Goal: Check status: Check status

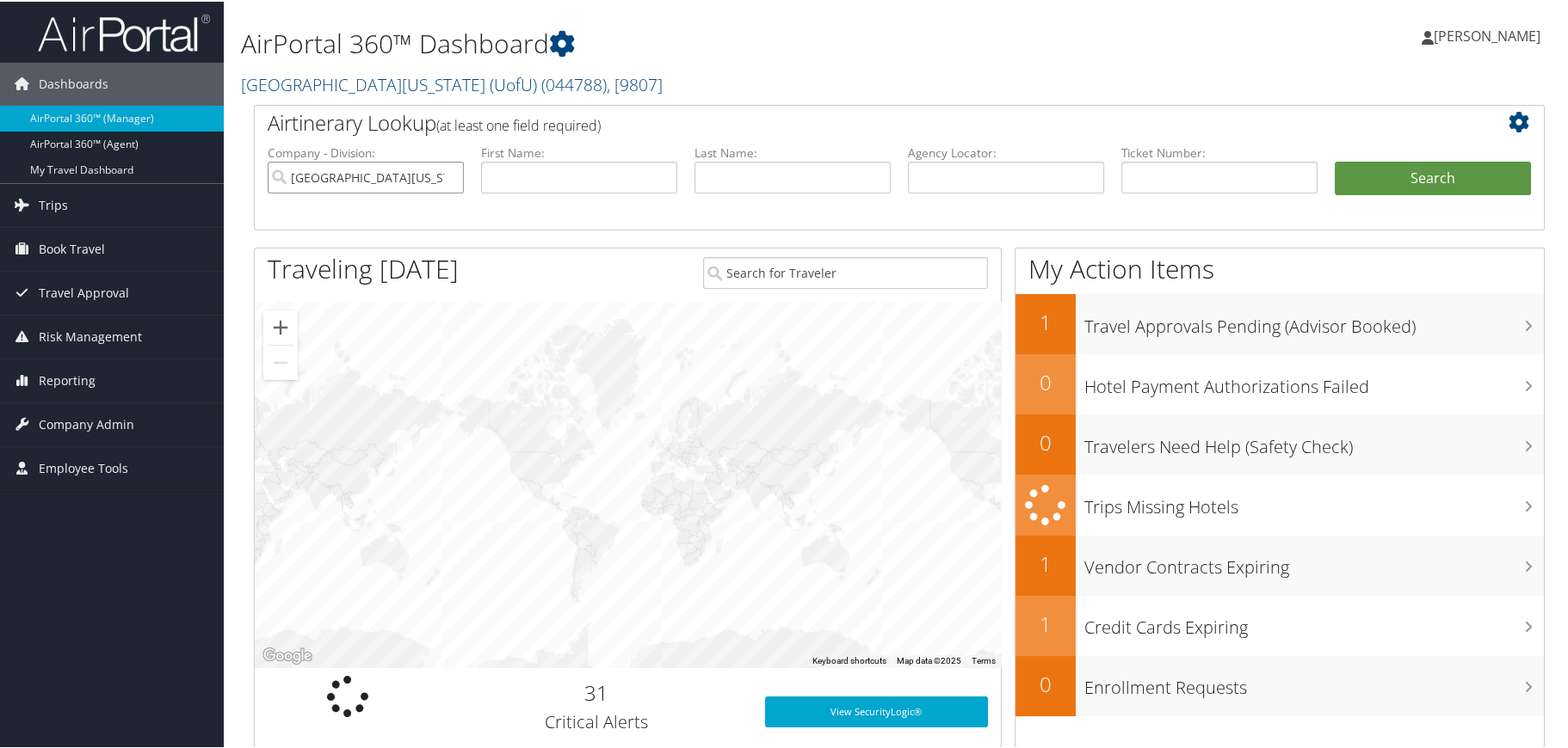
click at [447, 176] on input "University Of Utah (UofU)" at bounding box center [365, 176] width 196 height 32
click at [393, 179] on input "search" at bounding box center [365, 176] width 196 height 32
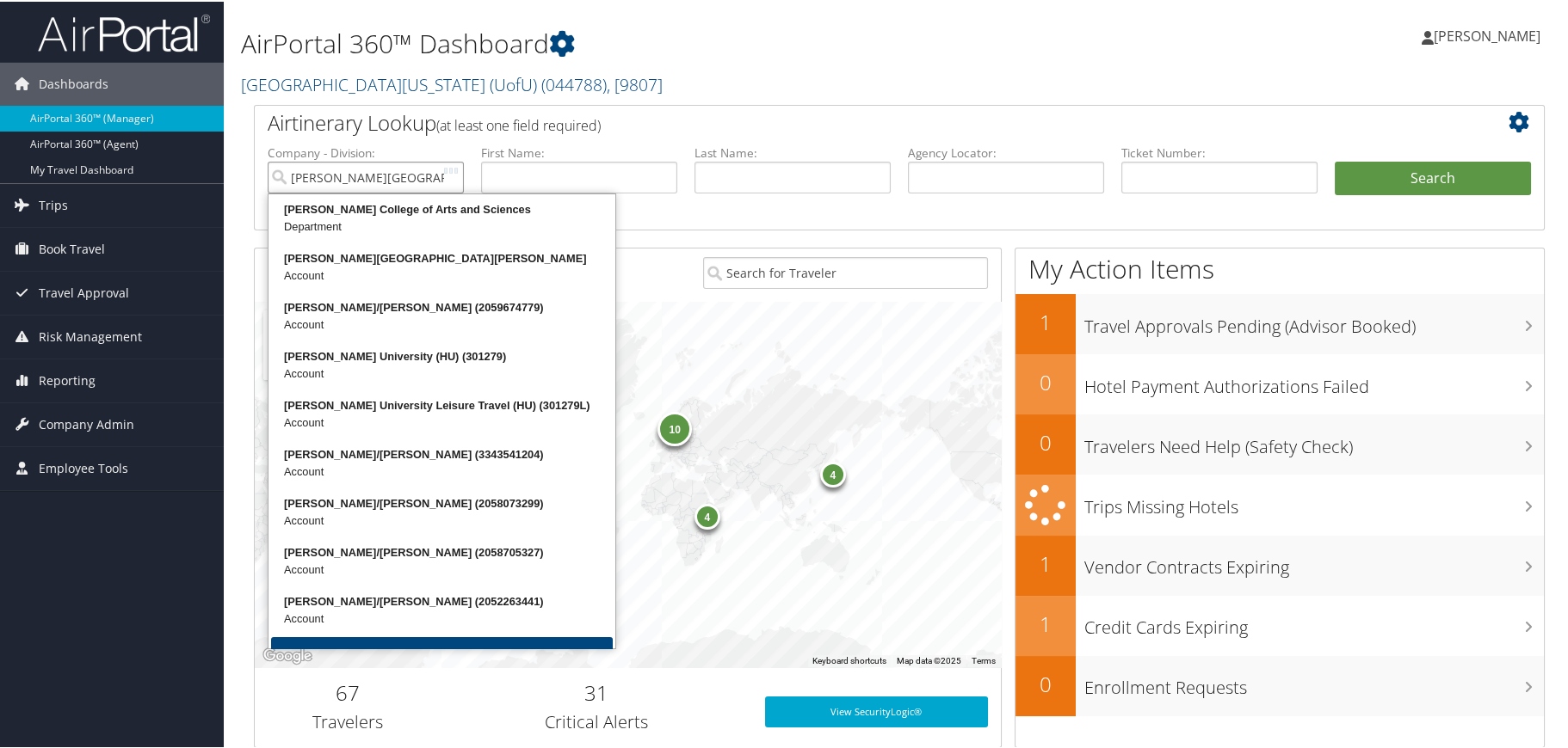
type input "[PERSON_NAME][GEOGRAPHIC_DATA]"
click at [1335, 160] on button "Search" at bounding box center [1433, 177] width 196 height 35
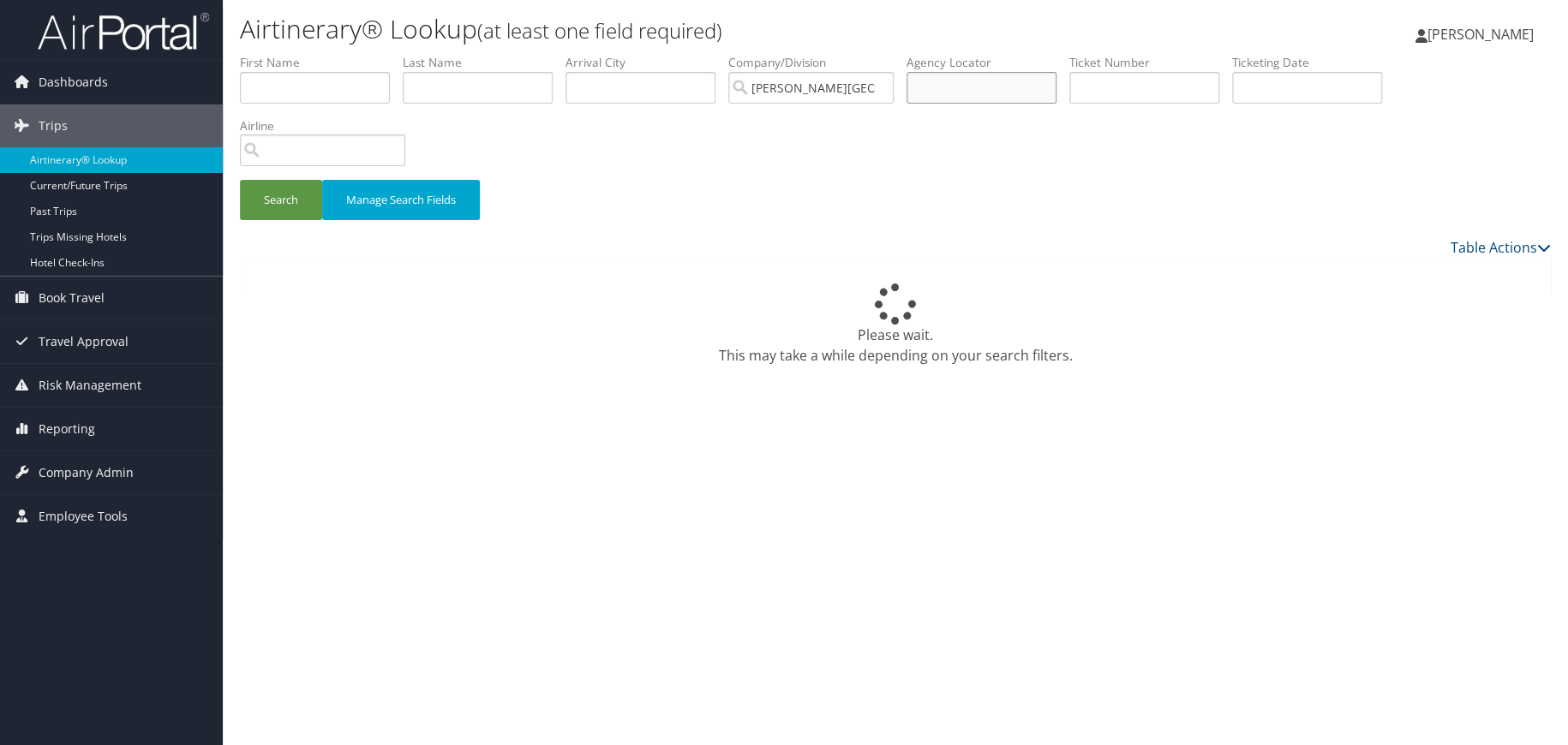
click at [977, 90] on input "text" at bounding box center [981, 87] width 150 height 31
type input "d98vds"
click at [292, 202] on button "Search" at bounding box center [281, 200] width 83 height 40
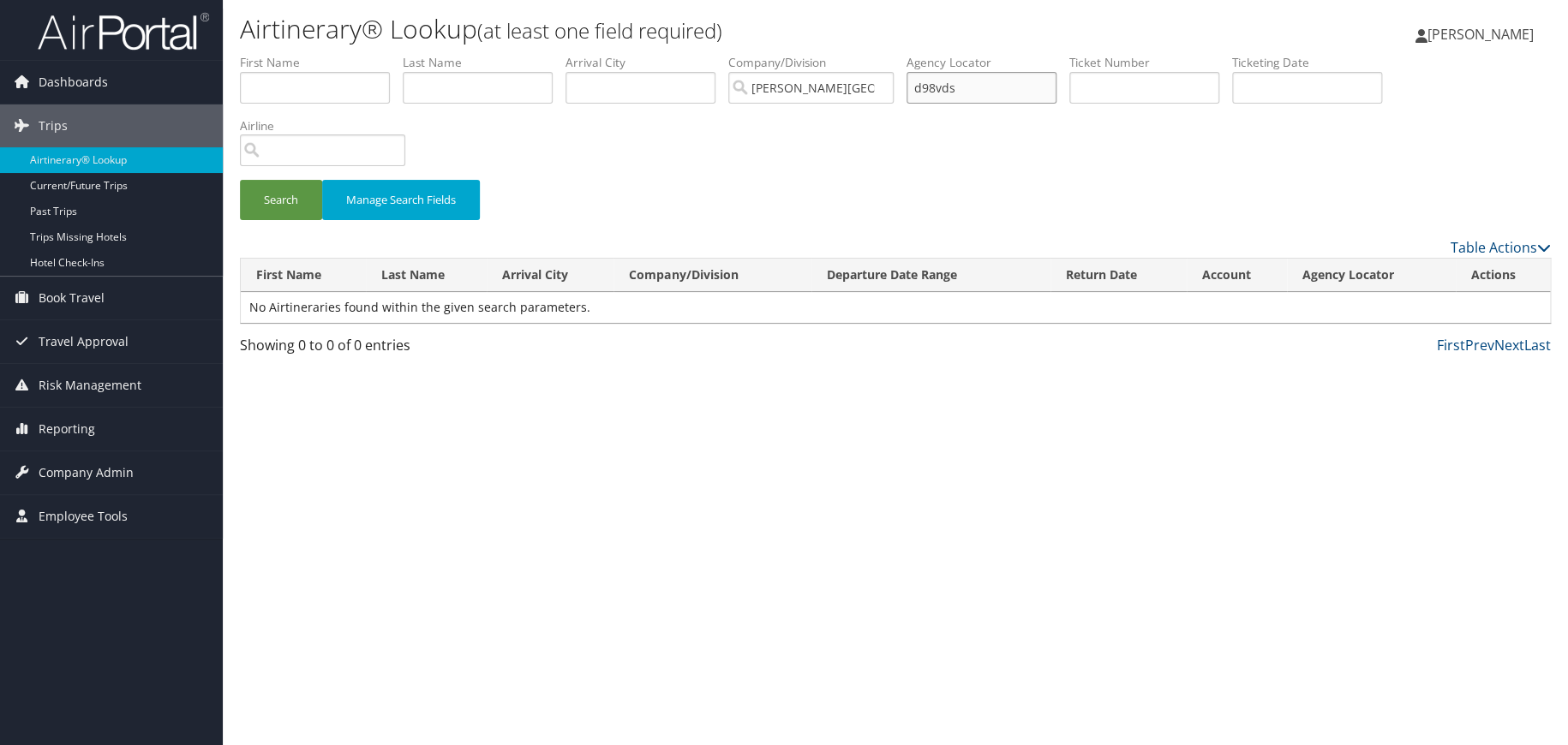
drag, startPoint x: 1006, startPoint y: 86, endPoint x: 899, endPoint y: 84, distance: 107.0
click at [899, 54] on ul "First Name Last Name Departure City Arrival City Company/Division [PERSON_NAME]…" at bounding box center [896, 54] width 1311 height 0
click at [200, 79] on link "Dashboards" at bounding box center [111, 83] width 223 height 43
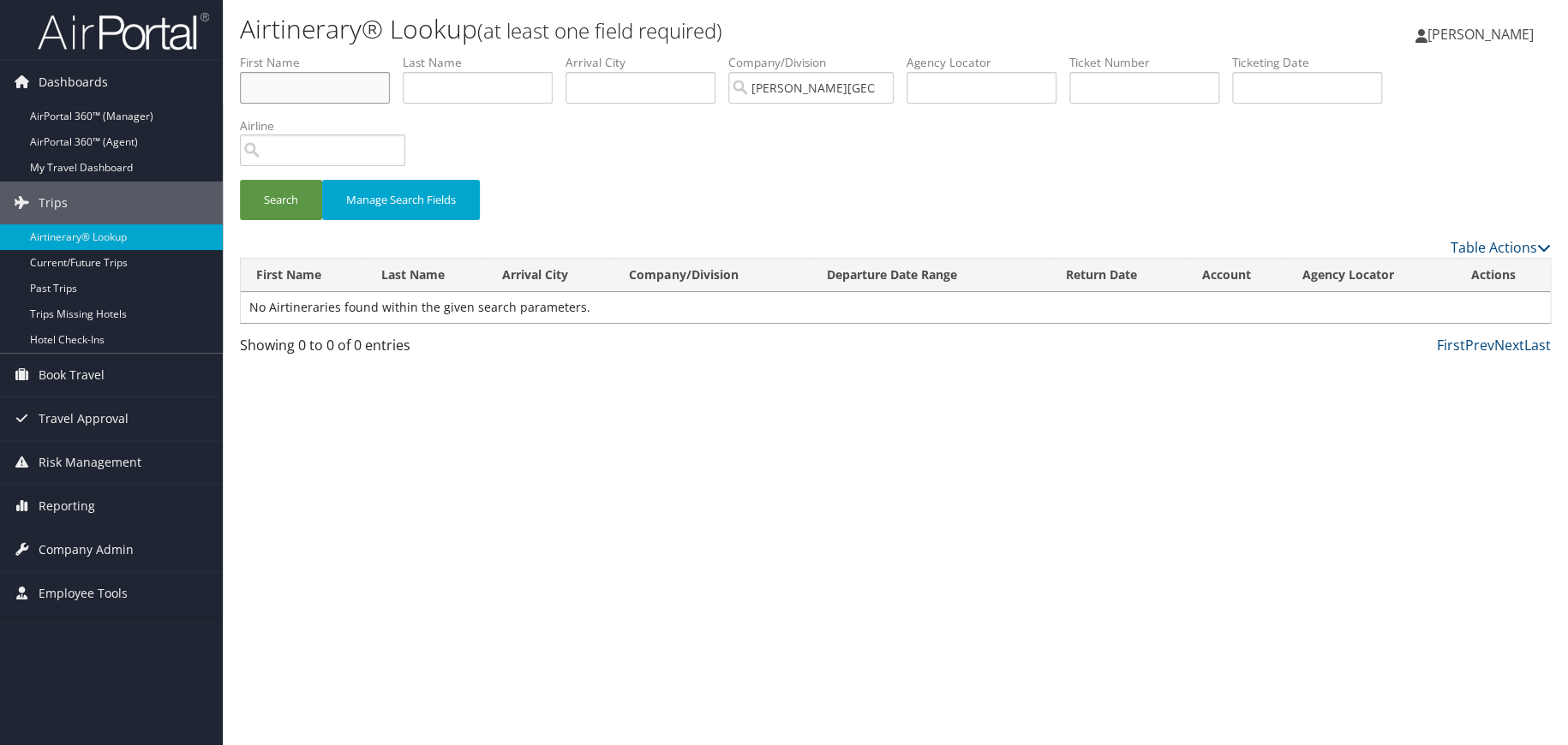
click at [250, 80] on input "text" at bounding box center [315, 87] width 150 height 31
type input "[PERSON_NAME]"
click at [274, 201] on button "Search" at bounding box center [281, 200] width 83 height 40
drag, startPoint x: 304, startPoint y: 86, endPoint x: 169, endPoint y: 91, distance: 135.1
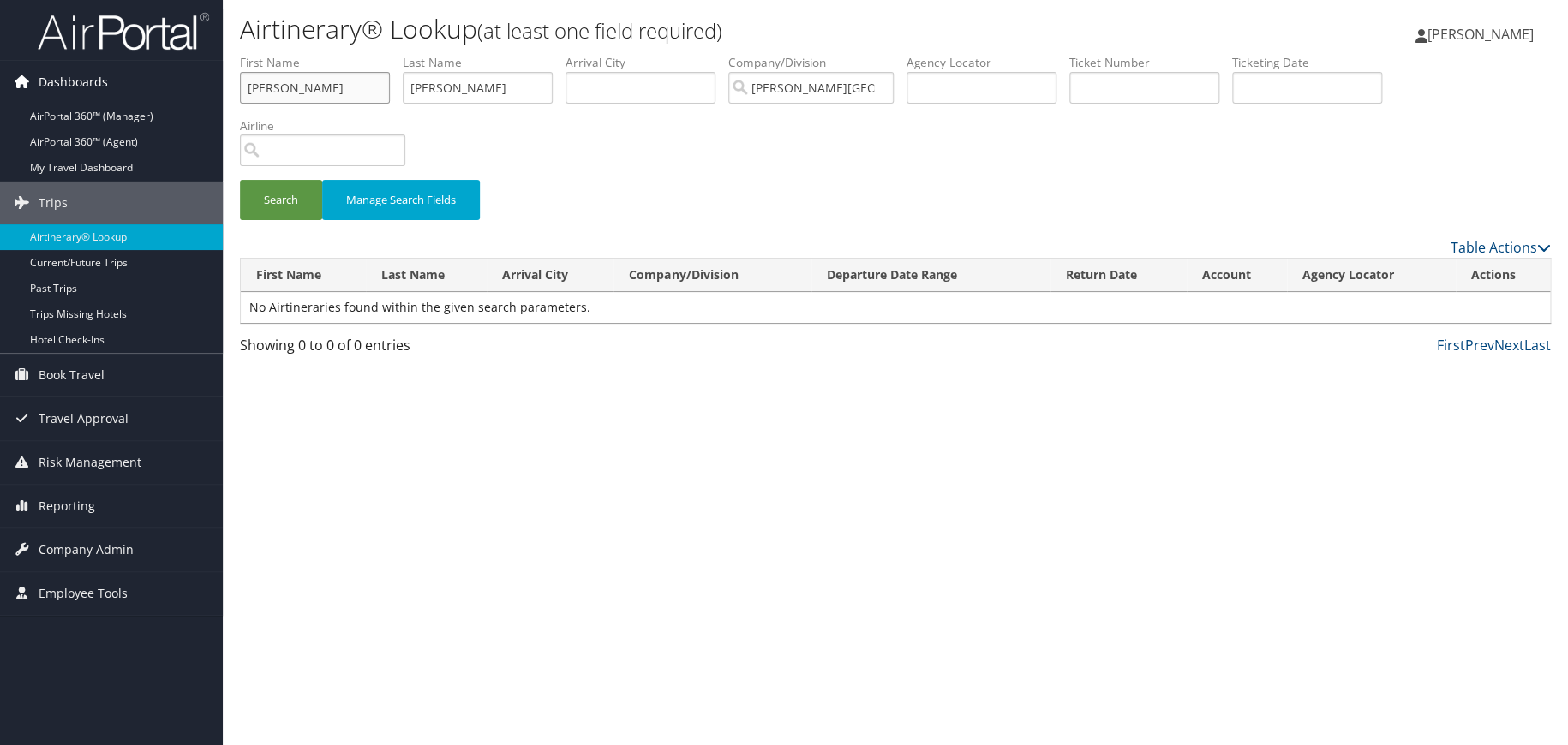
click at [169, 91] on div "Dashboards AirPortal 360™ (Manager) AirPortal 360™ (Agent) My Travel Dashboard …" at bounding box center [784, 372] width 1568 height 745
drag, startPoint x: 445, startPoint y: 91, endPoint x: 377, endPoint y: 85, distance: 68.3
click at [377, 54] on ul "First Name Last Name [PERSON_NAME] Departure City Arrival City Company/Division…" at bounding box center [896, 54] width 1311 height 0
click at [958, 92] on input "text" at bounding box center [981, 87] width 150 height 31
type input "d98tx9"
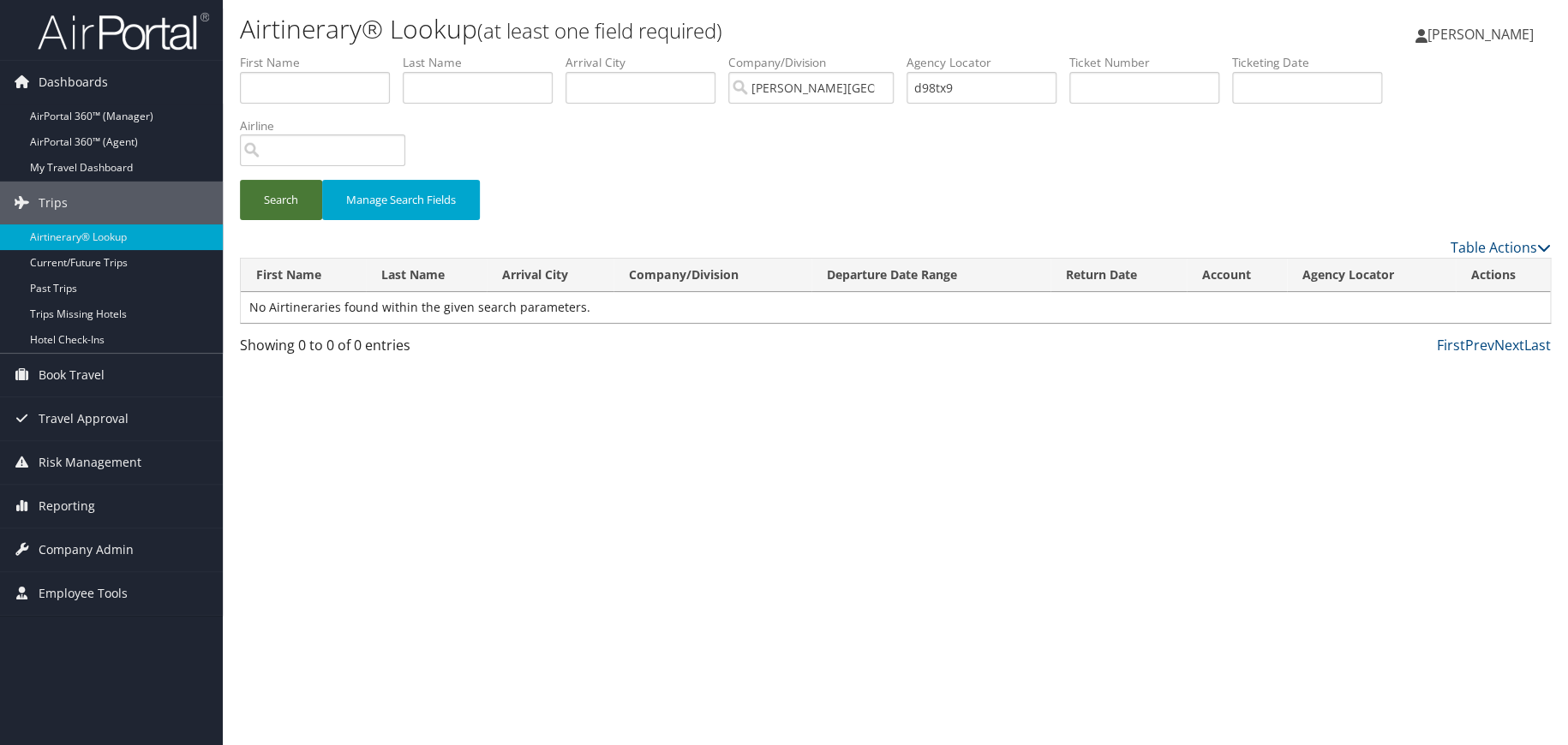
click at [285, 198] on button "Search" at bounding box center [281, 200] width 83 height 40
drag, startPoint x: 995, startPoint y: 85, endPoint x: 930, endPoint y: 91, distance: 65.3
click at [930, 54] on ul "First Name Last Name Departure City Arrival City Company/Division [PERSON_NAME]…" at bounding box center [896, 54] width 1311 height 0
click at [344, 83] on input "text" at bounding box center [315, 87] width 150 height 31
type input "[PERSON_NAME]"
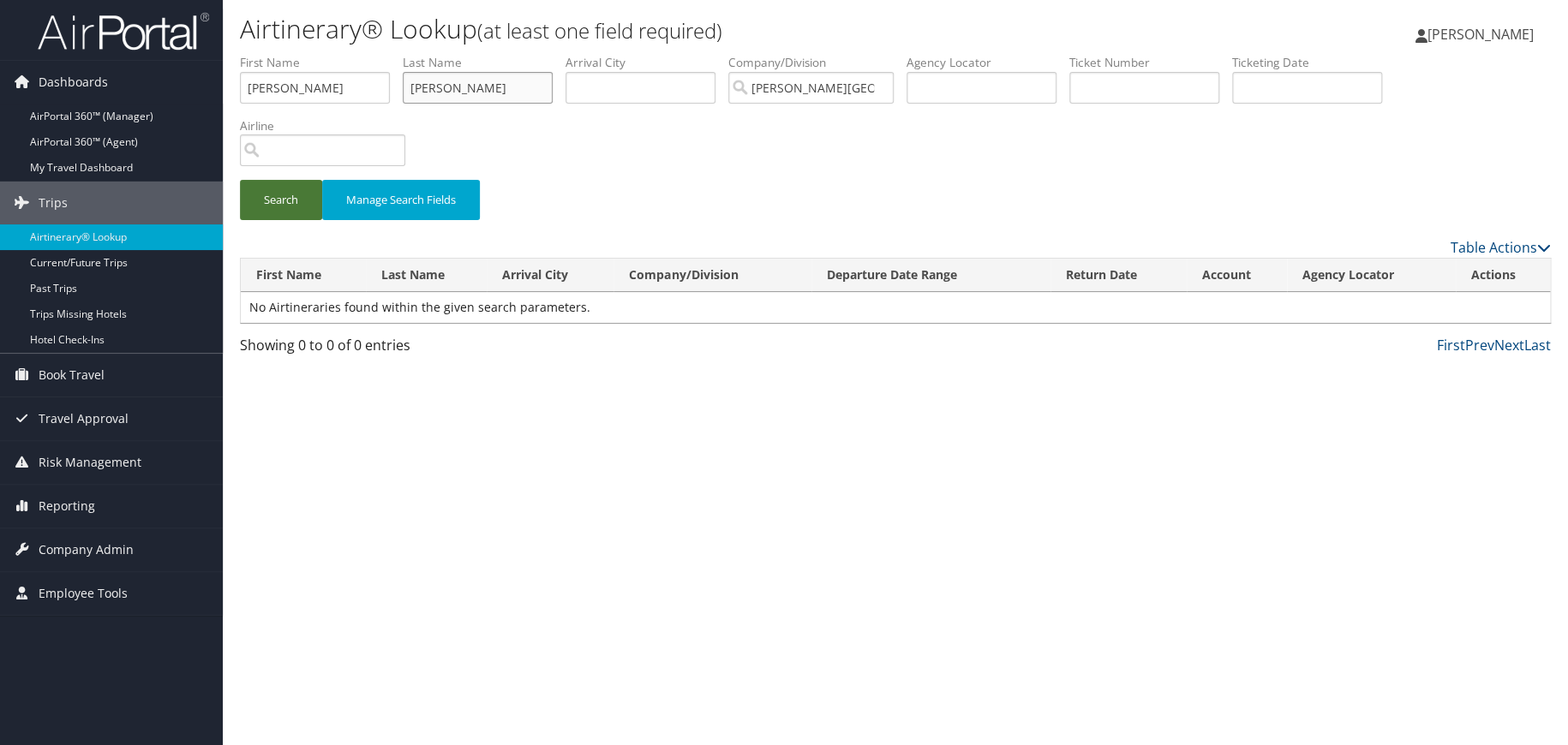
type input "[PERSON_NAME]"
click at [295, 202] on button "Search" at bounding box center [281, 200] width 83 height 40
click at [277, 196] on button "Search" at bounding box center [281, 200] width 83 height 40
